Goal: Information Seeking & Learning: Learn about a topic

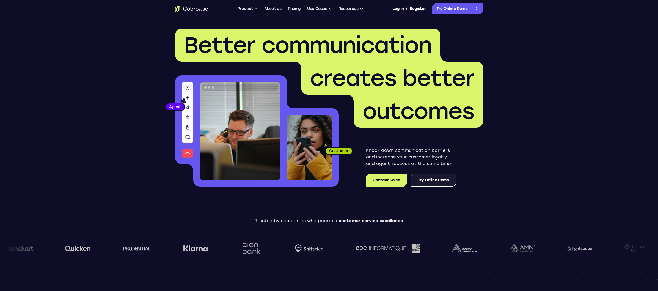
click at [429, 180] on link "Try Online Demo" at bounding box center [433, 180] width 45 height 13
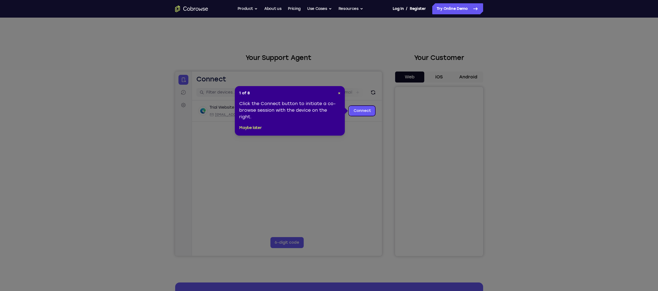
drag, startPoint x: 143, startPoint y: 160, endPoint x: 140, endPoint y: 160, distance: 2.8
click at [140, 160] on icon at bounding box center [331, 145] width 662 height 291
drag, startPoint x: 336, startPoint y: 91, endPoint x: 338, endPoint y: 92, distance: 2.8
click at [337, 91] on header "1 of 8 ×" at bounding box center [289, 93] width 101 height 6
click at [338, 93] on span "×" at bounding box center [339, 93] width 2 height 5
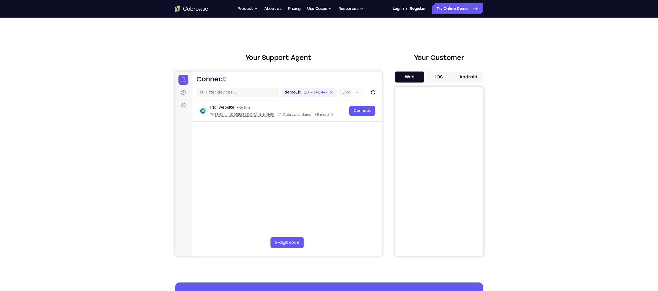
click at [206, 7] on icon "Go to the home page" at bounding box center [191, 9] width 33 height 7
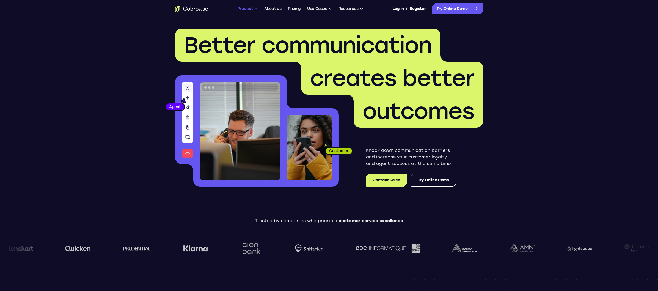
click at [246, 9] on button "Product" at bounding box center [248, 8] width 20 height 11
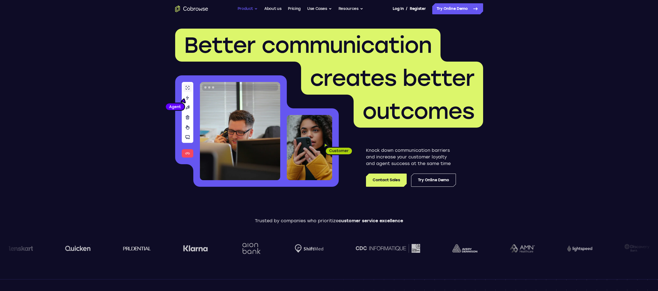
click at [251, 6] on button "Product" at bounding box center [248, 8] width 20 height 11
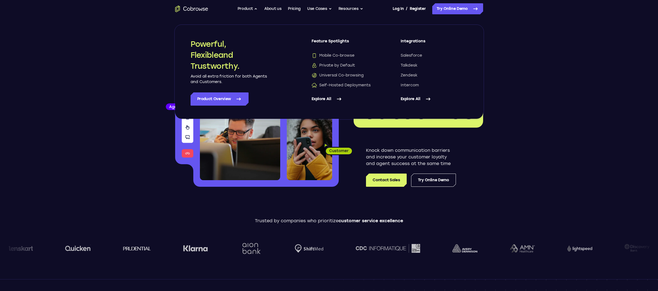
drag, startPoint x: 135, startPoint y: 83, endPoint x: 135, endPoint y: 78, distance: 4.4
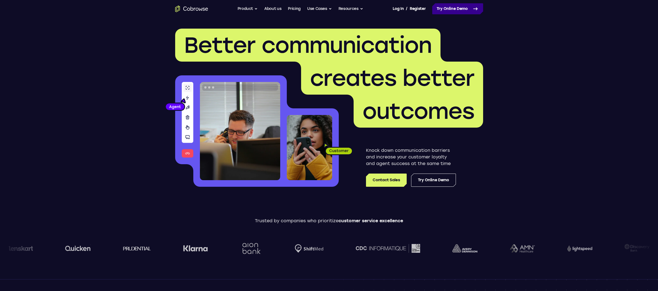
click at [451, 6] on link "Try Online Demo" at bounding box center [457, 8] width 51 height 11
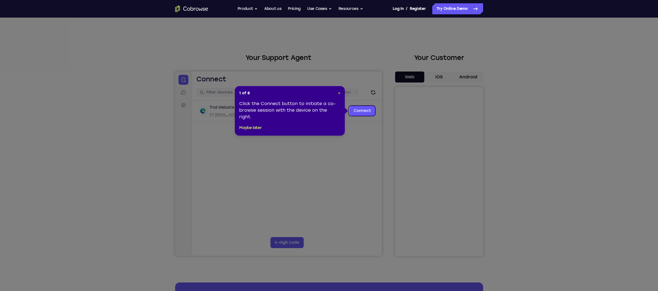
click at [338, 93] on span "×" at bounding box center [339, 93] width 2 height 5
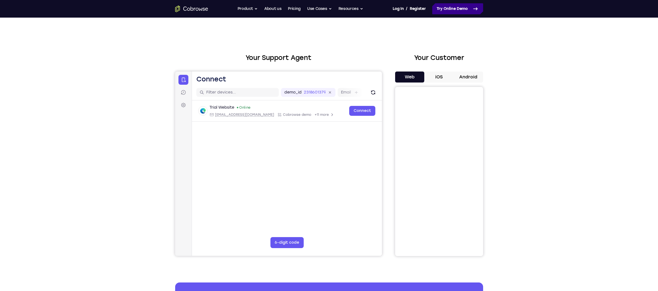
click at [467, 10] on link "Try Online Demo" at bounding box center [457, 8] width 51 height 11
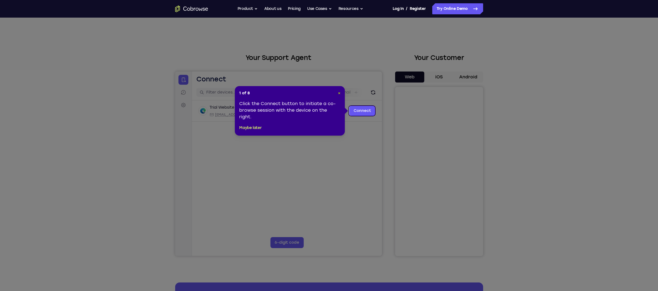
click at [339, 94] on span "×" at bounding box center [339, 93] width 2 height 5
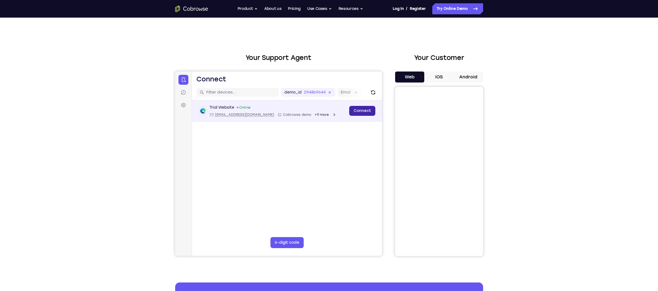
click at [365, 111] on link "Connect" at bounding box center [362, 111] width 26 height 10
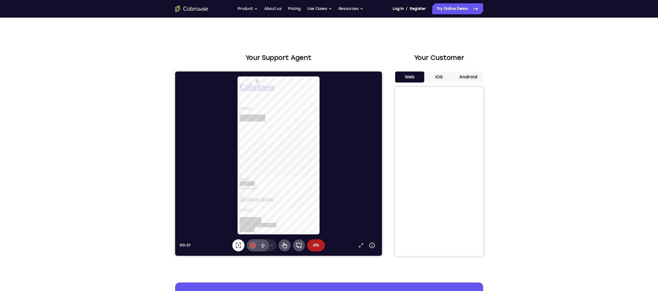
click at [440, 77] on button "iOS" at bounding box center [438, 77] width 29 height 11
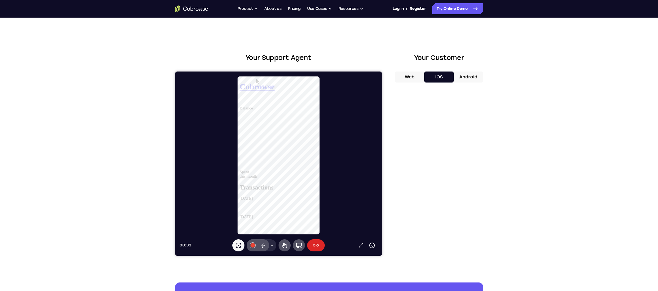
click at [319, 248] on button "End session" at bounding box center [316, 245] width 18 height 12
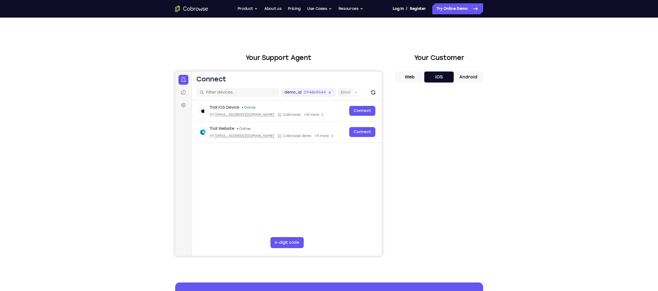
click at [474, 76] on button "Android" at bounding box center [468, 77] width 29 height 11
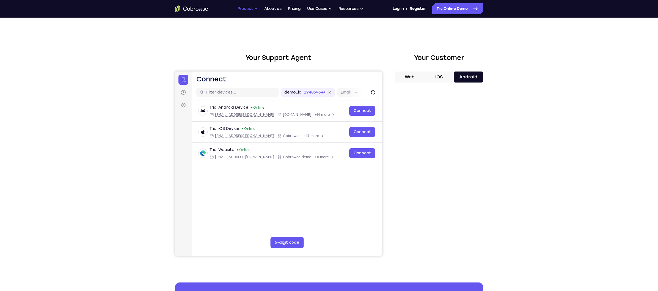
click at [244, 10] on button "Product" at bounding box center [248, 8] width 20 height 11
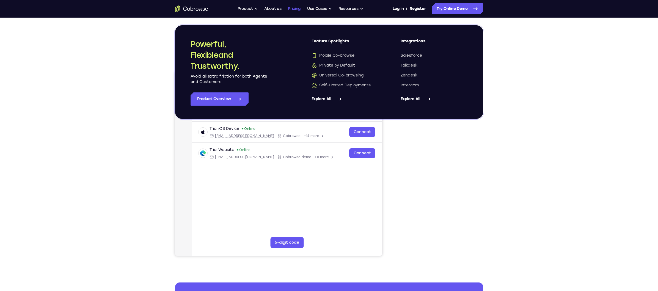
click at [297, 7] on link "Pricing" at bounding box center [294, 8] width 13 height 11
